Goal: Find specific fact: Find specific fact

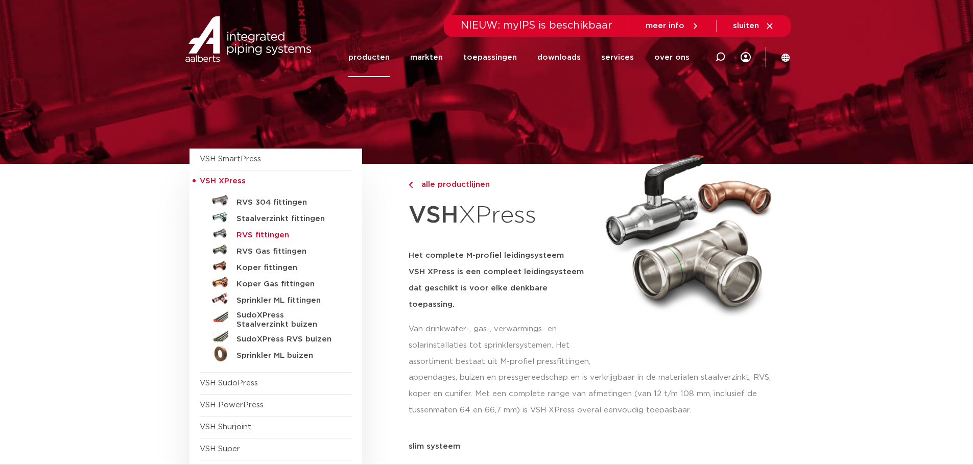
click at [256, 238] on h5 "RVS fittingen" at bounding box center [287, 235] width 101 height 9
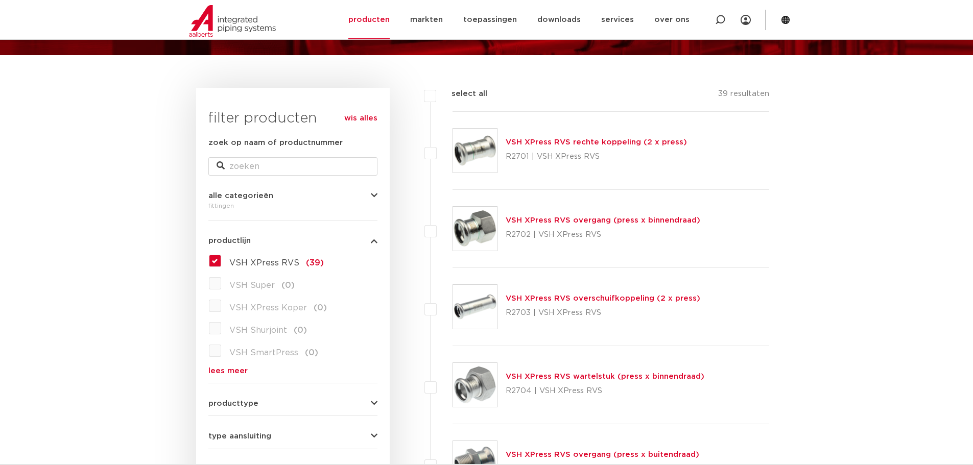
scroll to position [102, 0]
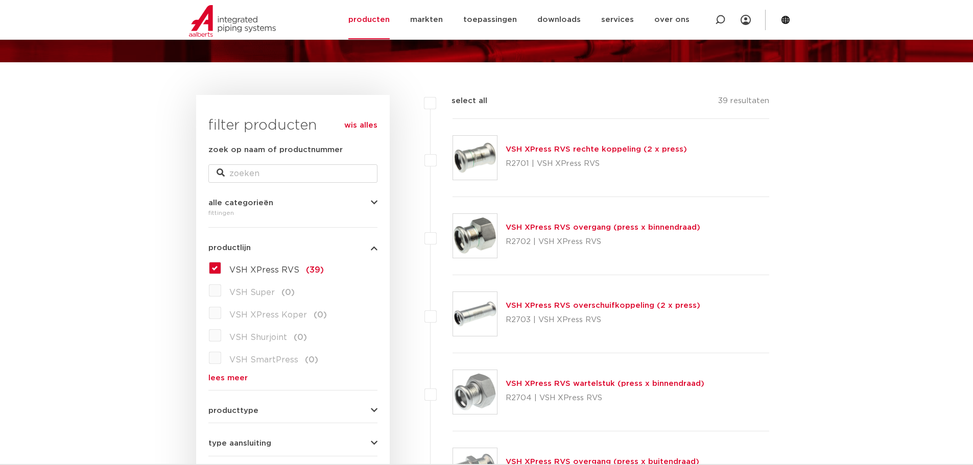
click at [569, 225] on link "VSH XPress RVS overgang (press x binnendraad)" at bounding box center [603, 228] width 195 height 8
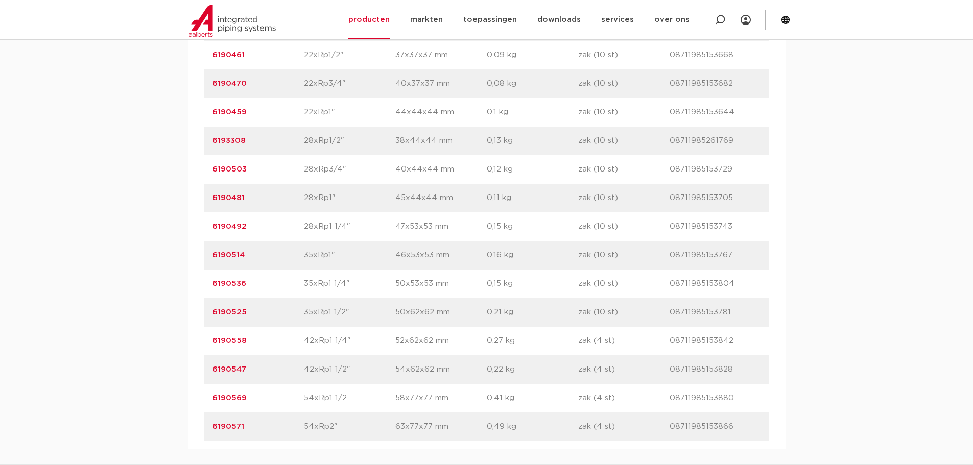
scroll to position [868, 0]
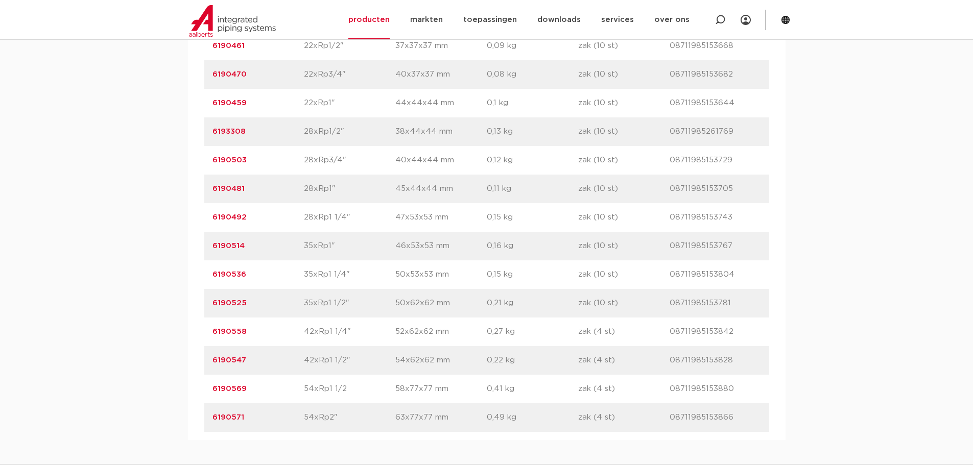
drag, startPoint x: 263, startPoint y: 422, endPoint x: 207, endPoint y: 418, distance: 56.3
click at [207, 418] on div "artikelnummer 6190571 afmeting 54xRp2" afmetingen 63x77x77 mm gewicht 0,49 kg v…" at bounding box center [486, 418] width 565 height 29
copy link "6190571"
